Goal: Find contact information

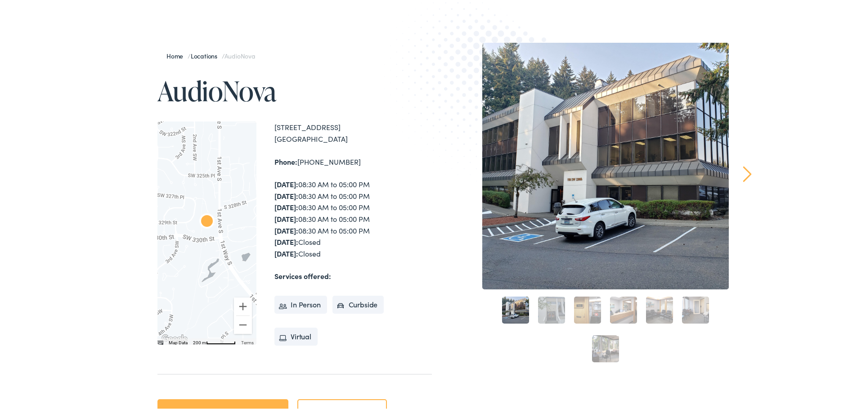
scroll to position [90, 0]
drag, startPoint x: 360, startPoint y: 166, endPoint x: 329, endPoint y: 165, distance: 30.6
click at [329, 165] on div "[STREET_ADDRESS] Phone: [PHONE_NUMBER] [DATE]: 08:30 AM to 05:00 PM [DATE]: 08:…" at bounding box center [352, 230] width 157 height 223
click at [345, 161] on div "Phone: [PHONE_NUMBER]" at bounding box center [352, 160] width 157 height 12
drag, startPoint x: 348, startPoint y: 160, endPoint x: 296, endPoint y: 161, distance: 51.7
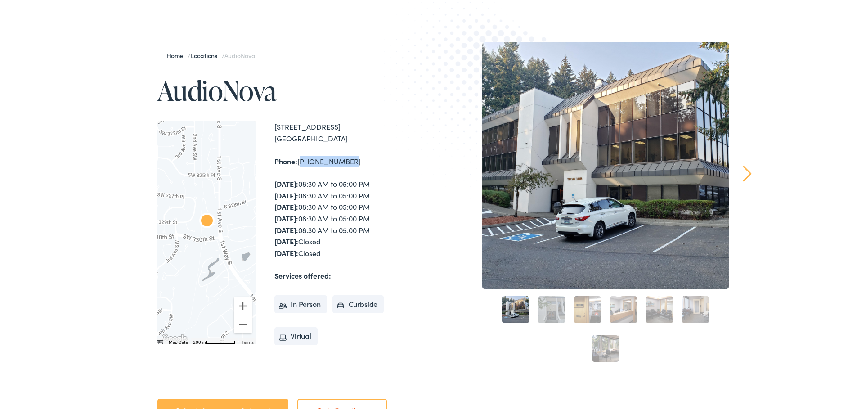
click at [296, 161] on div "Phone: [PHONE_NUMBER]" at bounding box center [352, 160] width 157 height 12
copy div "[PHONE_NUMBER]"
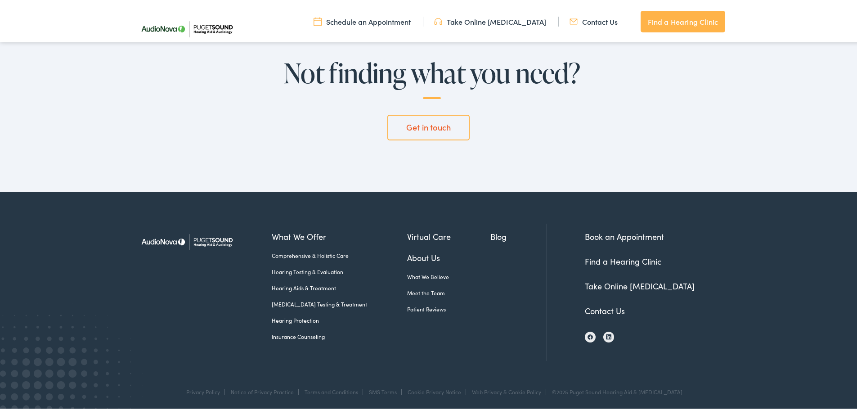
scroll to position [2097, 0]
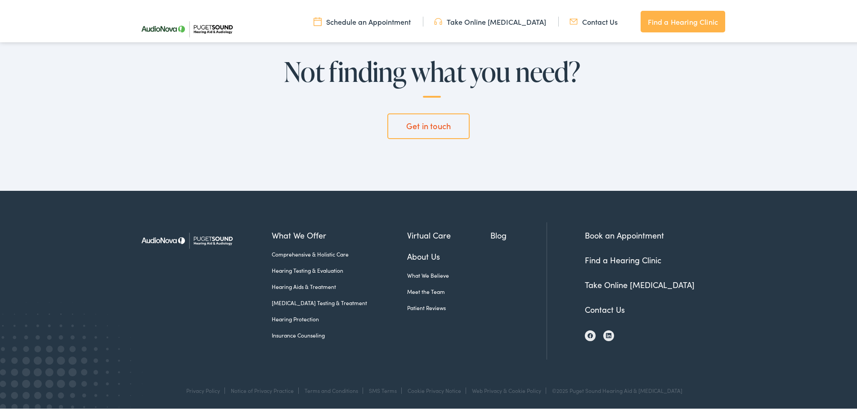
click at [590, 22] on link "Contact Us" at bounding box center [593, 20] width 48 height 10
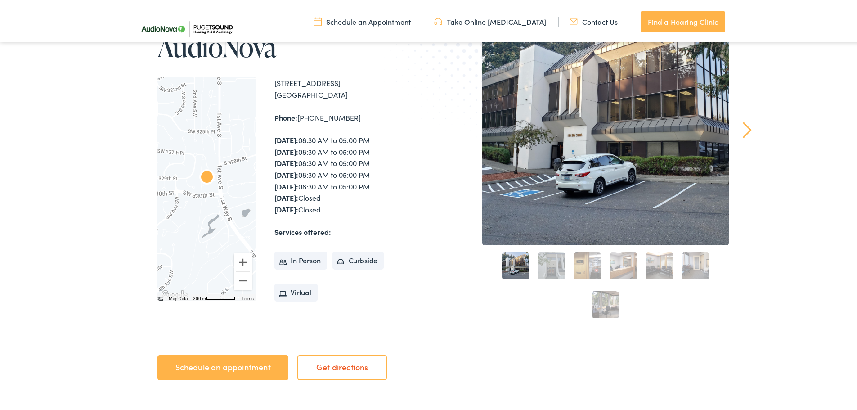
scroll to position [135, 0]
